Goal: Navigation & Orientation: Find specific page/section

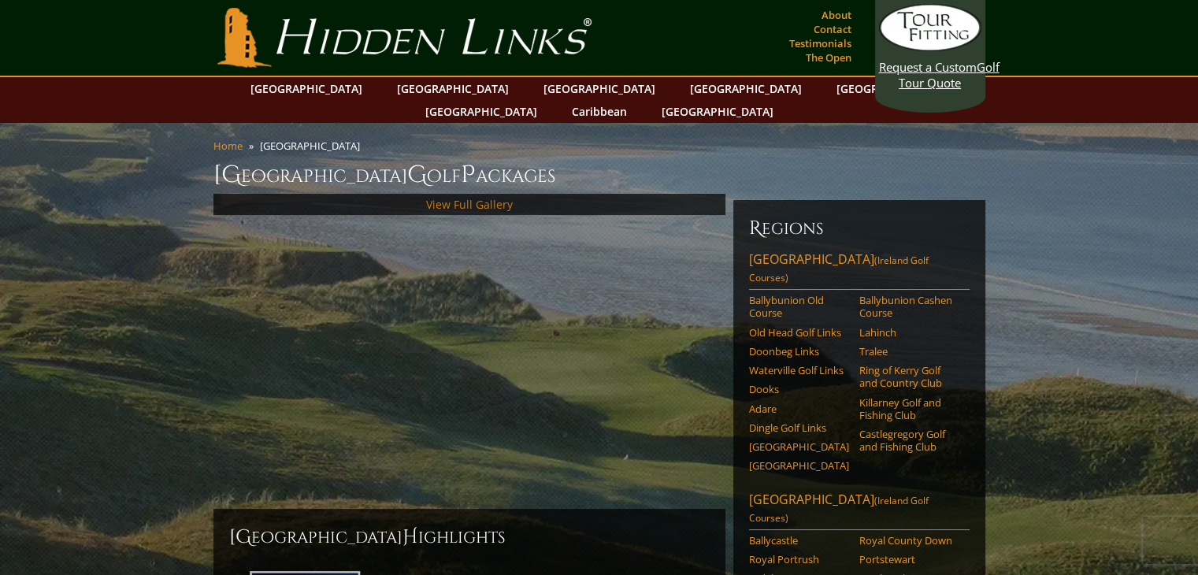
click at [471, 197] on link "View Full Gallery" at bounding box center [469, 204] width 87 height 15
click at [838, 58] on link "The Open" at bounding box center [829, 57] width 54 height 22
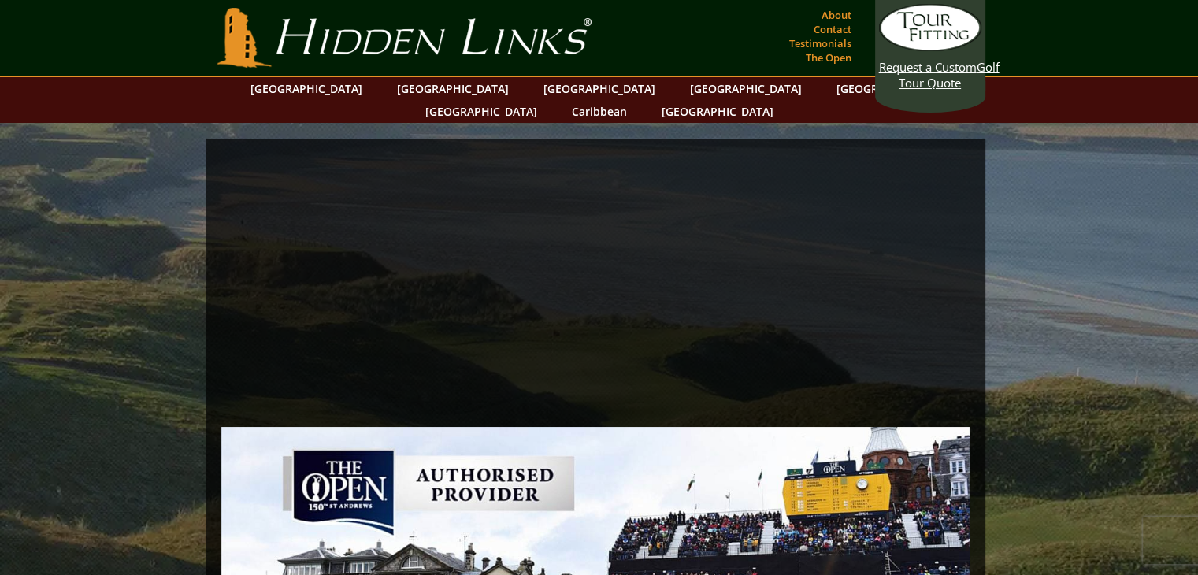
drag, startPoint x: 1207, startPoint y: 55, endPoint x: 1169, endPoint y: -67, distance: 127.8
